Goal: Task Accomplishment & Management: Manage account settings

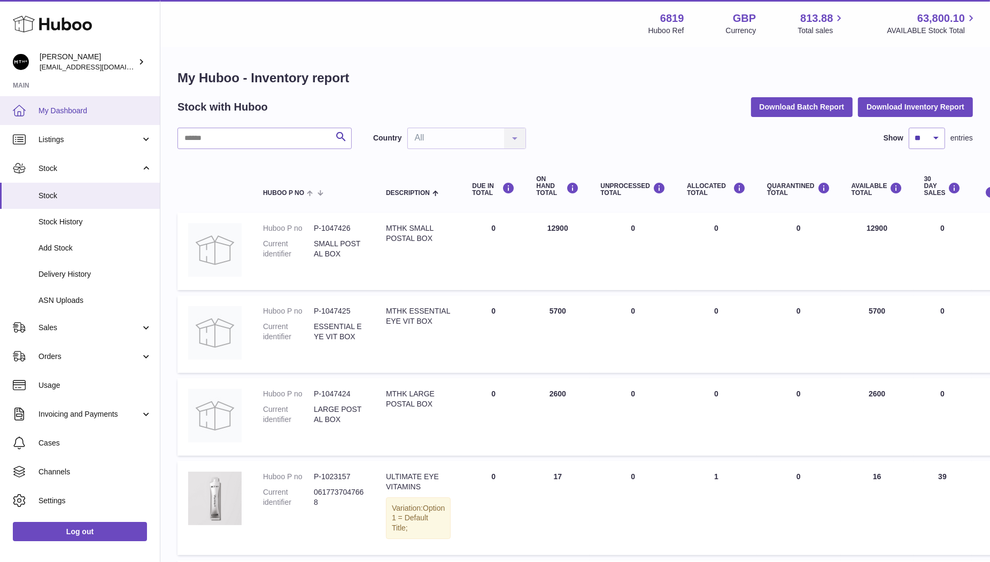
click at [63, 107] on span "My Dashboard" at bounding box center [94, 111] width 113 height 10
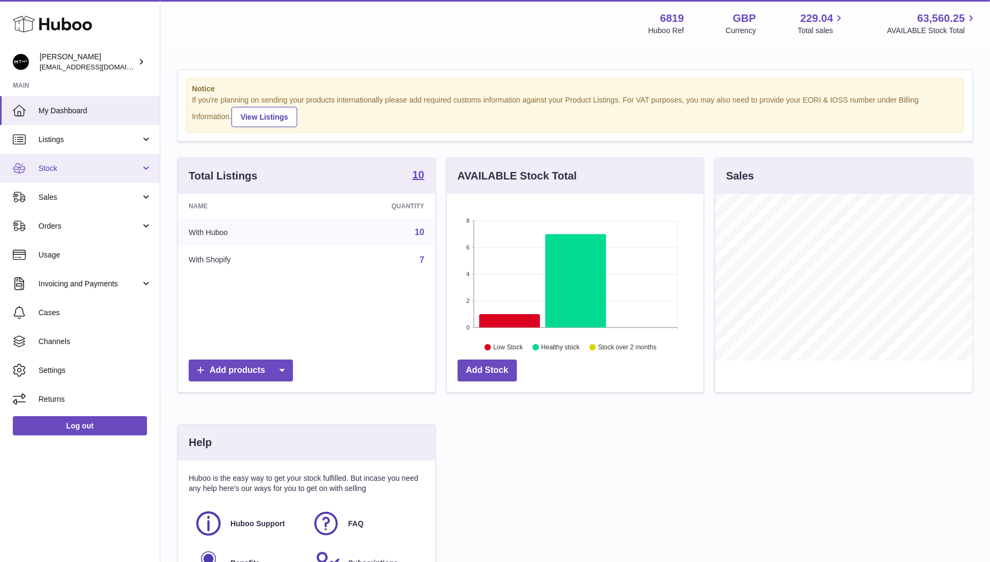
click at [90, 168] on span "Stock" at bounding box center [89, 169] width 102 height 10
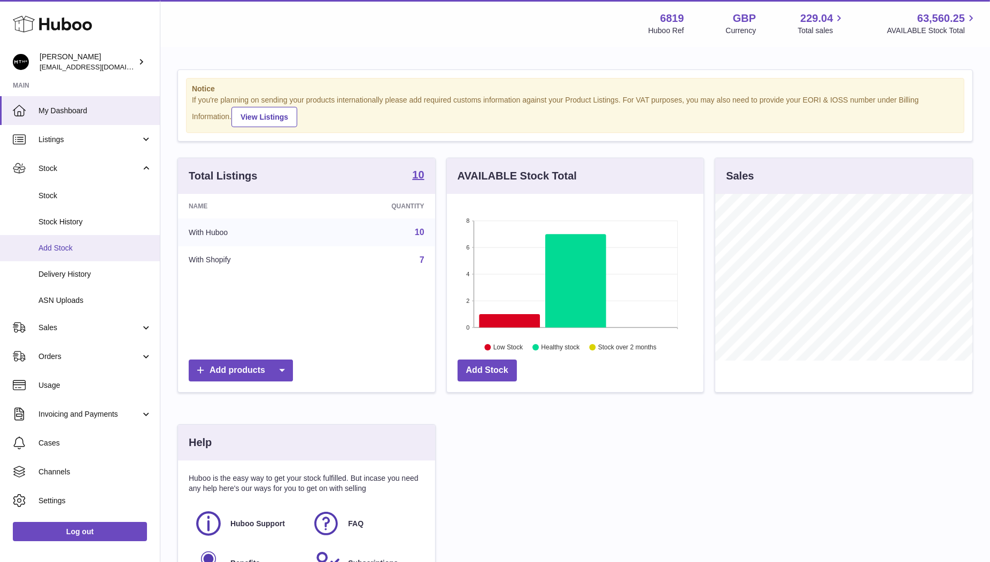
click at [69, 243] on span "Add Stock" at bounding box center [94, 248] width 113 height 10
